Goal: Task Accomplishment & Management: Manage account settings

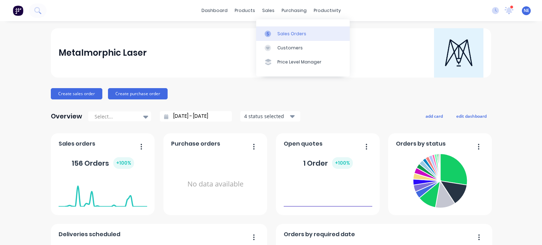
click at [292, 33] on div "Sales Orders" at bounding box center [291, 34] width 29 height 6
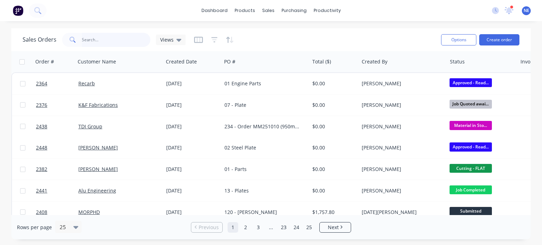
click at [110, 42] on input "text" at bounding box center [116, 40] width 69 height 14
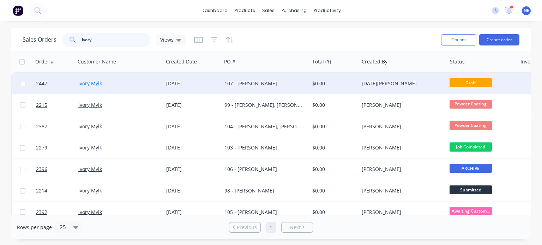
type input "ivory"
click at [95, 83] on link "Ivory Mylk" at bounding box center [90, 83] width 24 height 7
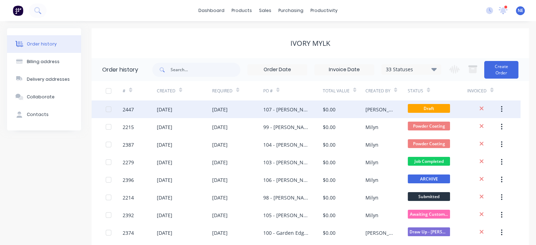
click at [298, 111] on div "107 - [PERSON_NAME]" at bounding box center [285, 109] width 45 height 7
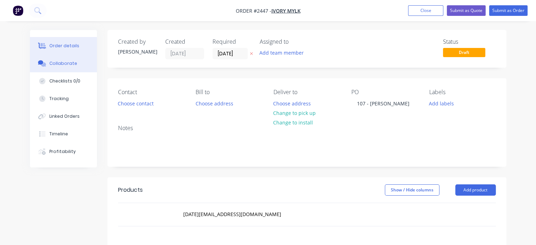
click at [54, 64] on div "Collaborate" at bounding box center [63, 63] width 28 height 6
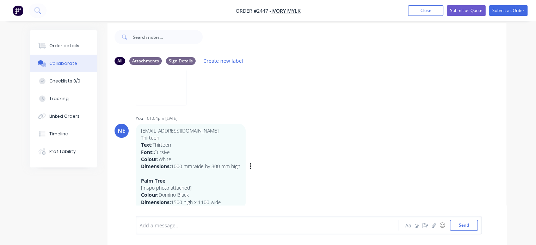
scroll to position [10, 0]
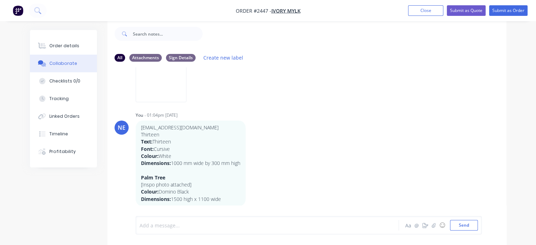
click at [212, 224] on div at bounding box center [267, 225] width 254 height 7
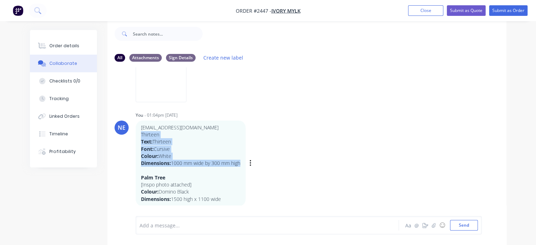
drag, startPoint x: 141, startPoint y: 134, endPoint x: 242, endPoint y: 160, distance: 104.0
click at [240, 160] on div "[EMAIL_ADDRESS][DOMAIN_NAME] Thirteen Text: Thirteen Font: Cursive Colour: Whit…" at bounding box center [190, 163] width 99 height 79
copy div "Thirteen Text: Thirteen Font: Cursive Colour: White Dimensions: 1000 mm wide by…"
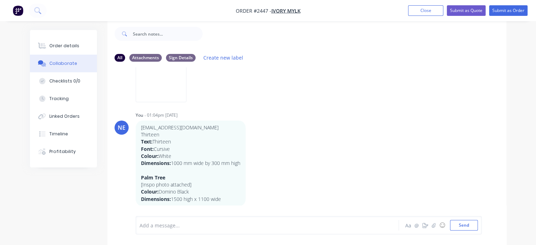
click at [209, 228] on div at bounding box center [267, 225] width 254 height 7
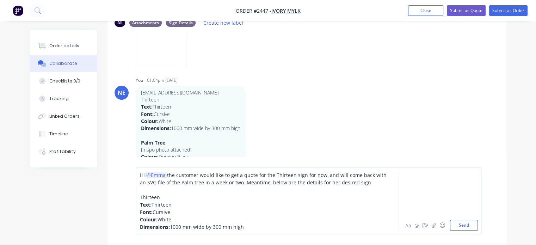
scroll to position [45, 0]
click at [463, 227] on button "Send" at bounding box center [464, 225] width 28 height 11
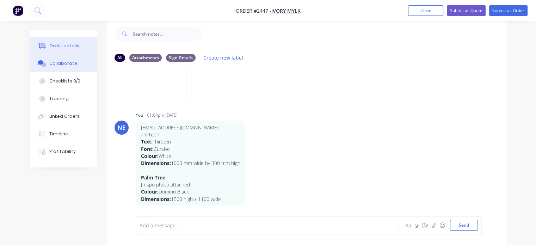
click at [66, 45] on div "Order details" at bounding box center [64, 46] width 30 height 6
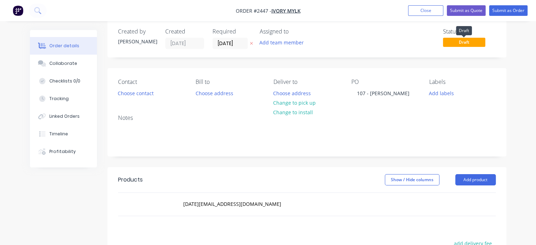
click at [469, 42] on span "Draft" at bounding box center [464, 42] width 42 height 9
click at [441, 91] on button "Add labels" at bounding box center [442, 93] width 32 height 10
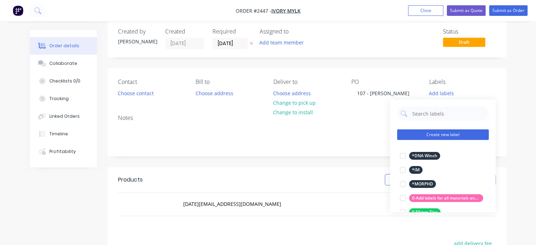
click at [445, 131] on button "Create new label" at bounding box center [443, 134] width 92 height 11
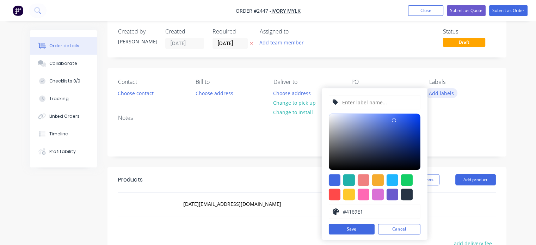
click at [446, 94] on button "Add labels" at bounding box center [442, 93] width 32 height 10
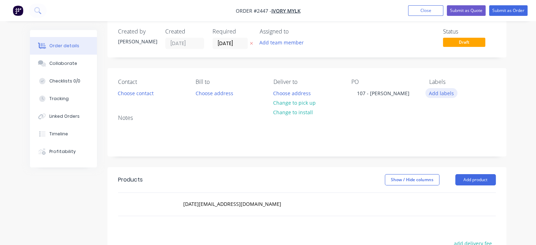
click at [445, 93] on button "Add labels" at bounding box center [442, 93] width 32 height 10
type input "quote"
click at [422, 156] on div "Quote" at bounding box center [418, 156] width 18 height 8
click at [515, 120] on div "Order details Collaborate Checklists 0/0 Tracking Linked Orders Timeline Profit…" at bounding box center [268, 193] width 536 height 406
click at [508, 14] on button "Submit as Order" at bounding box center [508, 10] width 38 height 11
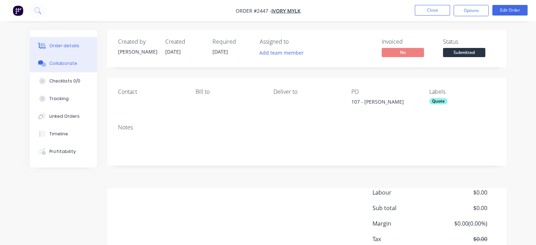
click at [68, 69] on button "Collaborate" at bounding box center [63, 64] width 67 height 18
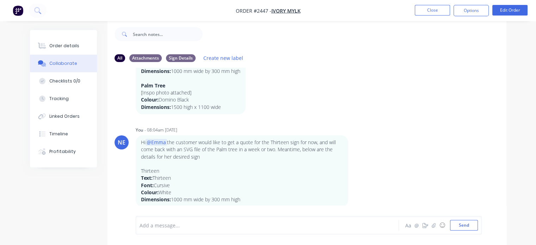
scroll to position [10, 0]
click at [432, 11] on button "Close" at bounding box center [432, 10] width 35 height 11
